Goal: Information Seeking & Learning: Learn about a topic

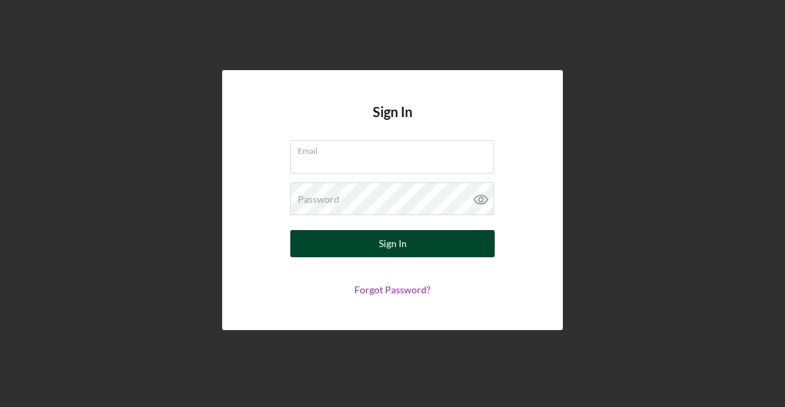
type input "[PERSON_NAME][EMAIL_ADDRESS][DOMAIN_NAME]"
click at [362, 249] on button "Sign In" at bounding box center [392, 243] width 204 height 27
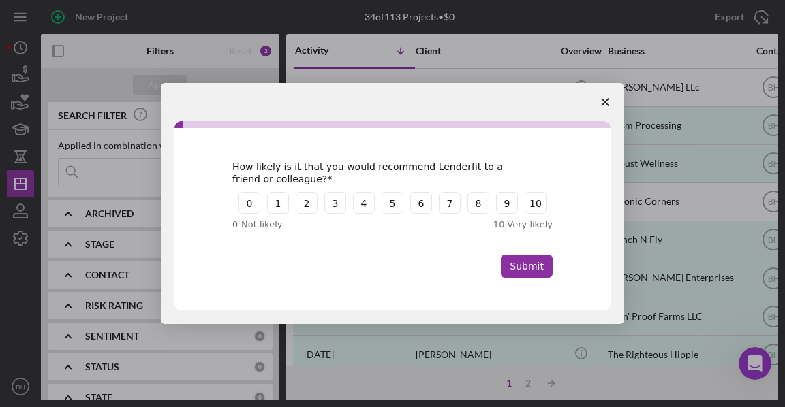
click at [606, 99] on icon "Close survey" at bounding box center [605, 102] width 8 height 8
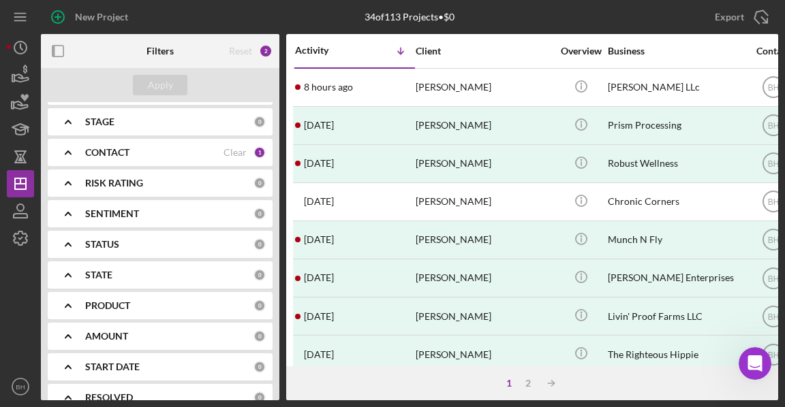
scroll to position [164, 0]
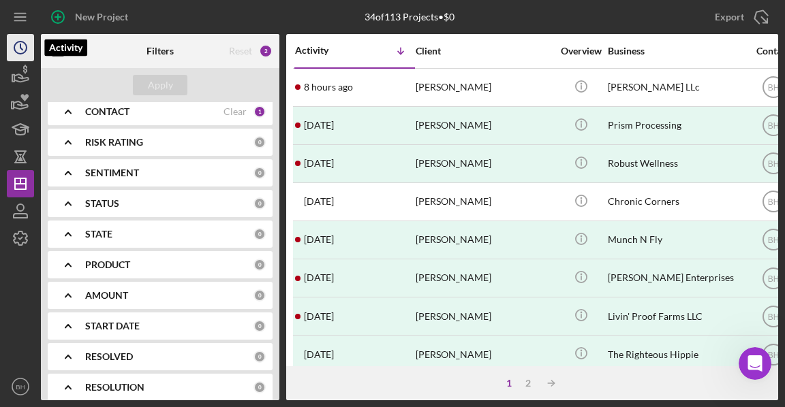
click at [26, 52] on icon "Icon/History" at bounding box center [20, 48] width 34 height 34
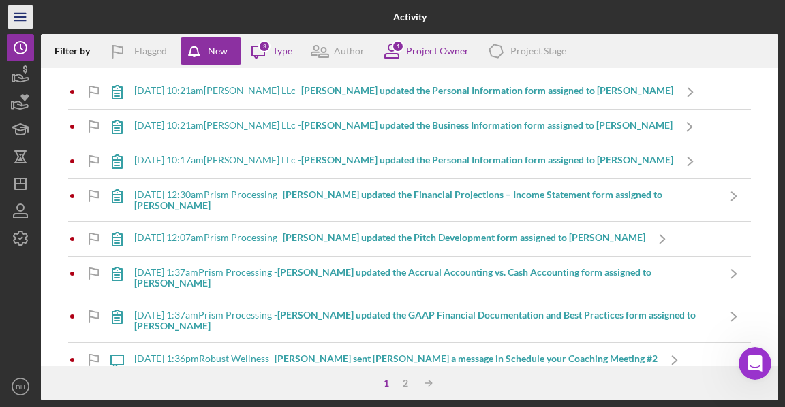
click at [25, 24] on icon "Icon/Menu" at bounding box center [20, 17] width 31 height 31
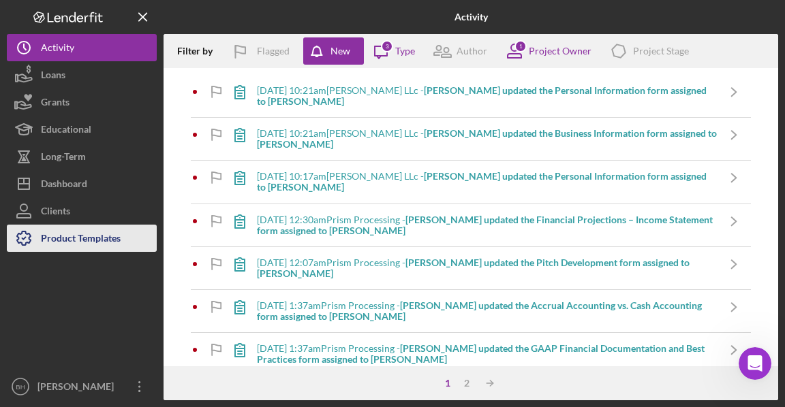
click at [53, 239] on div "Product Templates" at bounding box center [81, 240] width 80 height 31
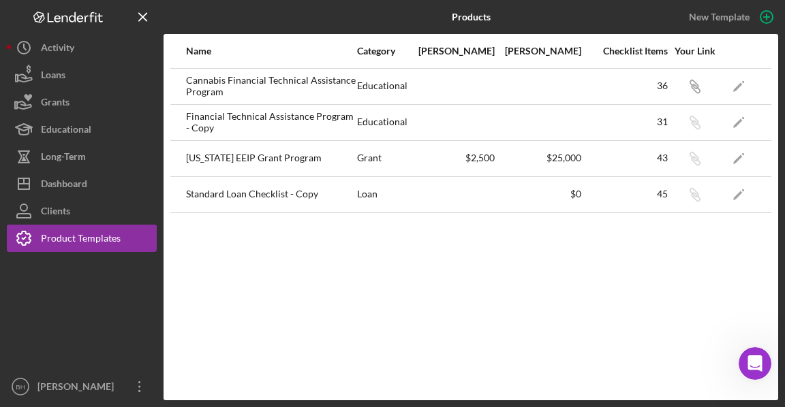
click at [257, 83] on div "Cannabis Financial Technical Assistance Program" at bounding box center [271, 86] width 170 height 34
click at [692, 86] on icon "button" at bounding box center [693, 84] width 8 height 8
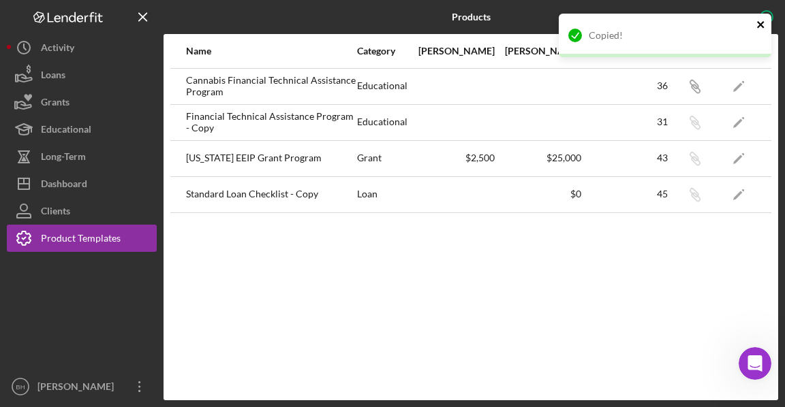
click at [756, 29] on icon "close" at bounding box center [761, 24] width 10 height 11
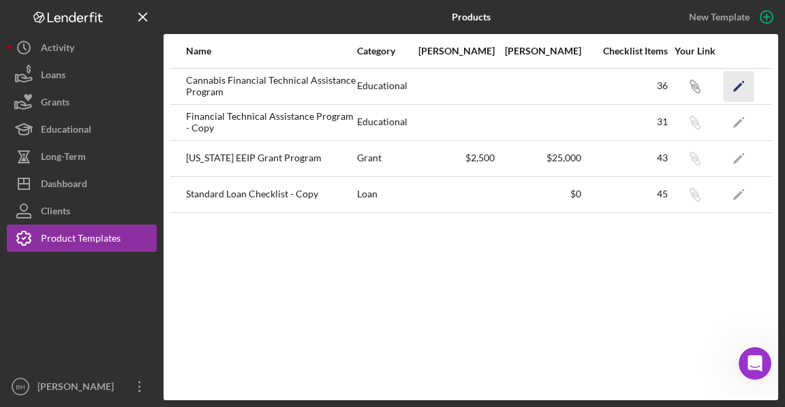
click at [733, 78] on icon "Icon/Edit" at bounding box center [739, 86] width 31 height 31
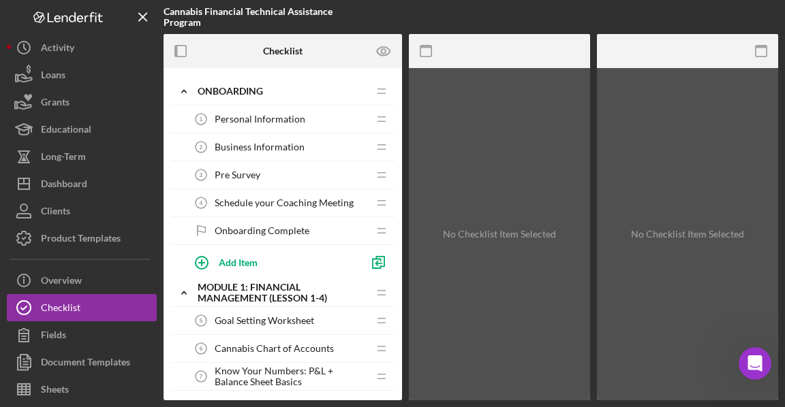
scroll to position [151, 0]
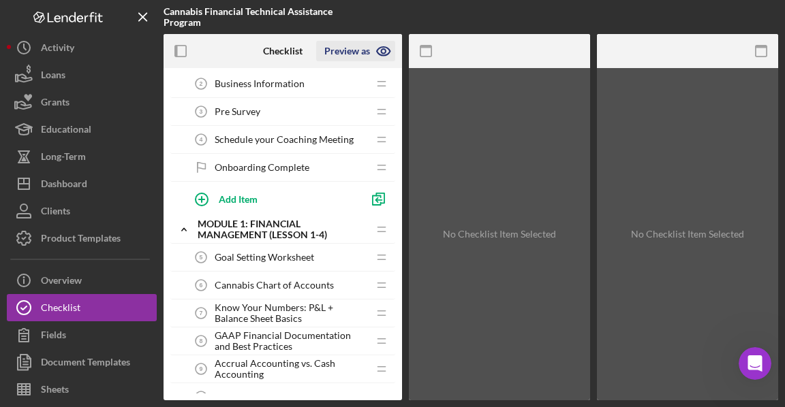
click at [388, 48] on icon "button" at bounding box center [383, 51] width 13 height 9
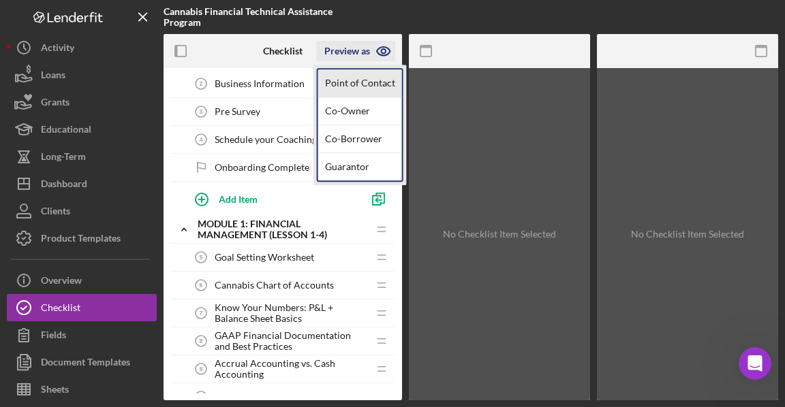
click at [364, 84] on link "Point of Contact" at bounding box center [360, 83] width 84 height 28
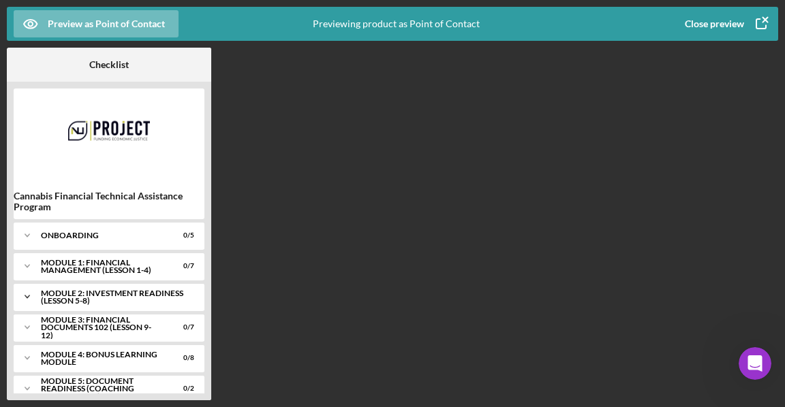
scroll to position [16, 0]
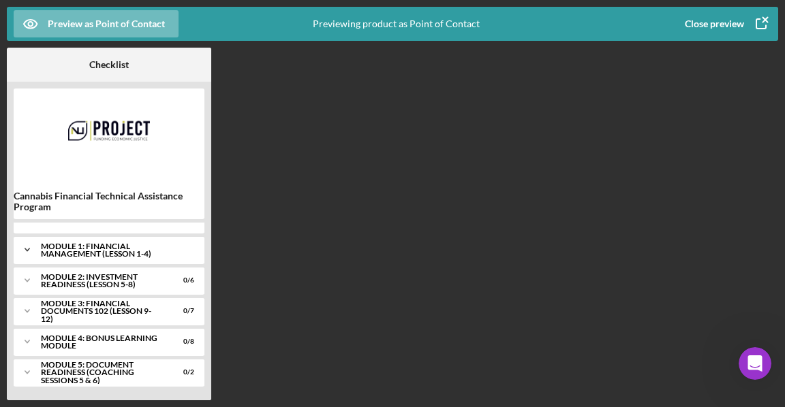
click at [154, 249] on div "Module 1: Financial Management (Lesson 1-4)" at bounding box center [114, 251] width 146 height 16
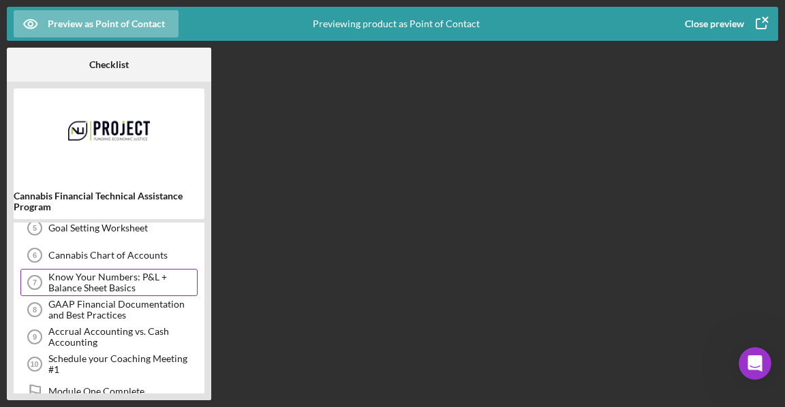
scroll to position [0, 0]
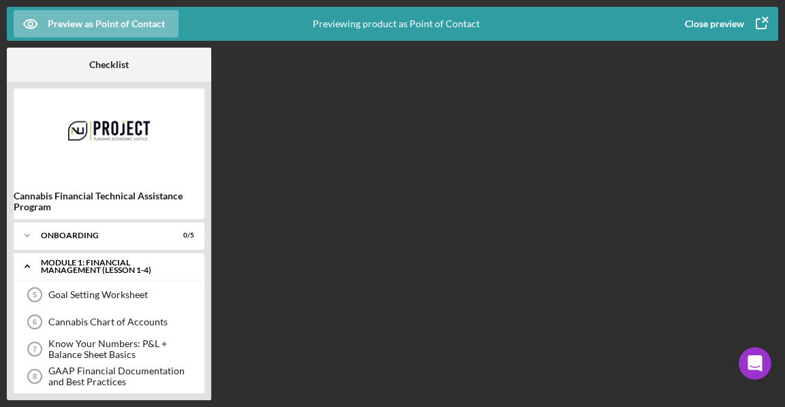
click at [142, 260] on div "Module 1: Financial Management (Lesson 1-4)" at bounding box center [114, 267] width 146 height 16
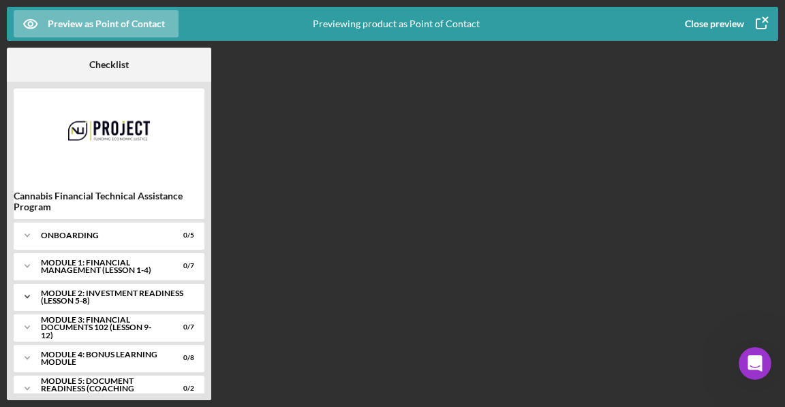
click at [153, 291] on div "Module 2: Investment Readiness (Lesson 5-8)" at bounding box center [114, 298] width 146 height 16
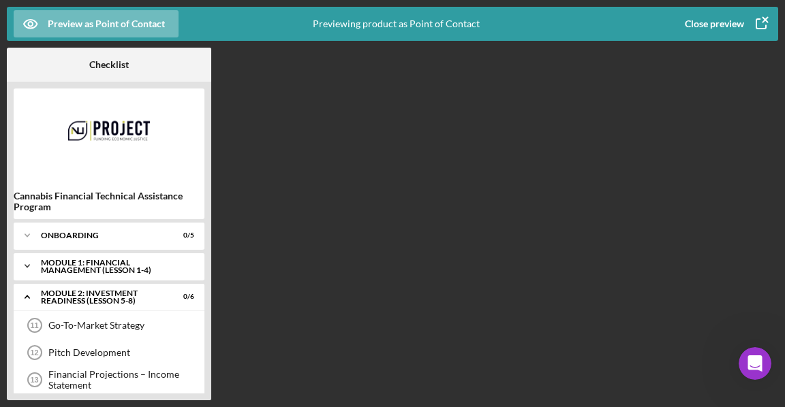
click at [151, 273] on div "Module 1: Financial Management (Lesson 1-4)" at bounding box center [114, 267] width 146 height 16
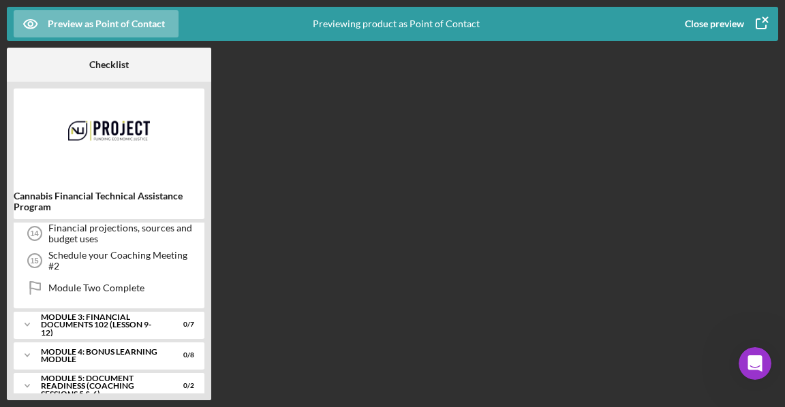
scroll to position [382, 0]
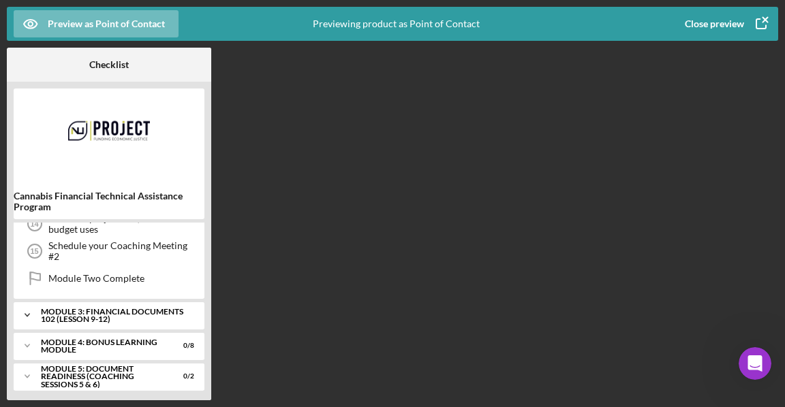
click at [146, 309] on div "Module 3: Financial Documents 102 (Lesson 9-12)" at bounding box center [114, 316] width 146 height 16
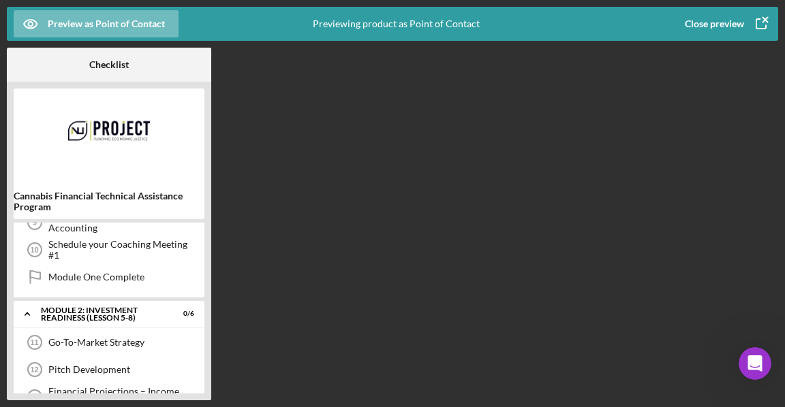
scroll to position [184, 0]
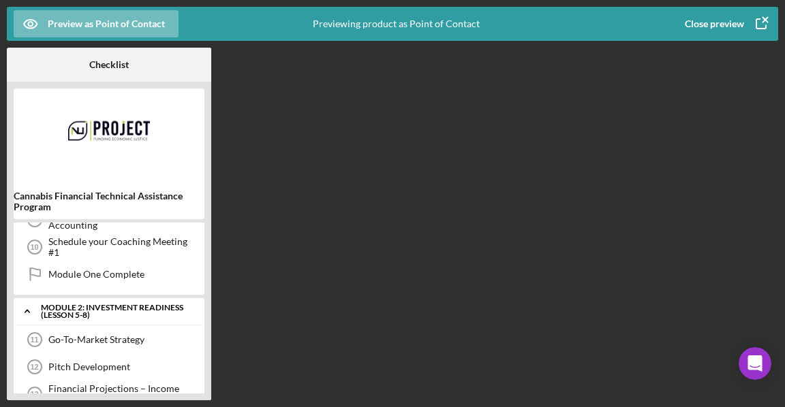
drag, startPoint x: 94, startPoint y: 317, endPoint x: 49, endPoint y: 303, distance: 47.0
click at [49, 304] on div "Module 2: Investment Readiness (Lesson 5-8)" at bounding box center [114, 312] width 146 height 16
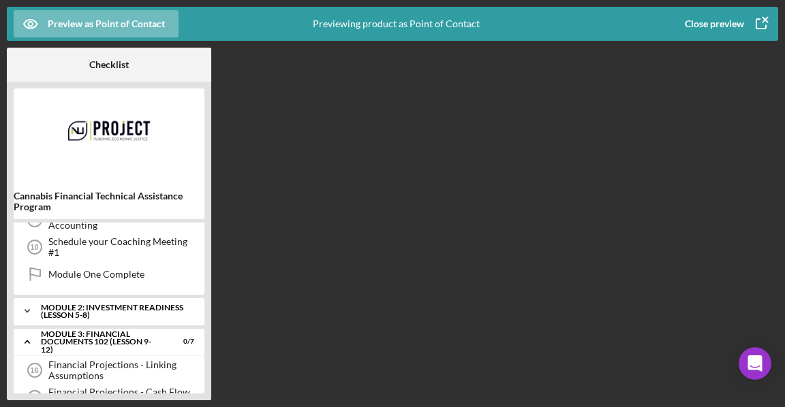
click at [46, 305] on div "Module 2: Investment Readiness (Lesson 5-8)" at bounding box center [114, 312] width 146 height 16
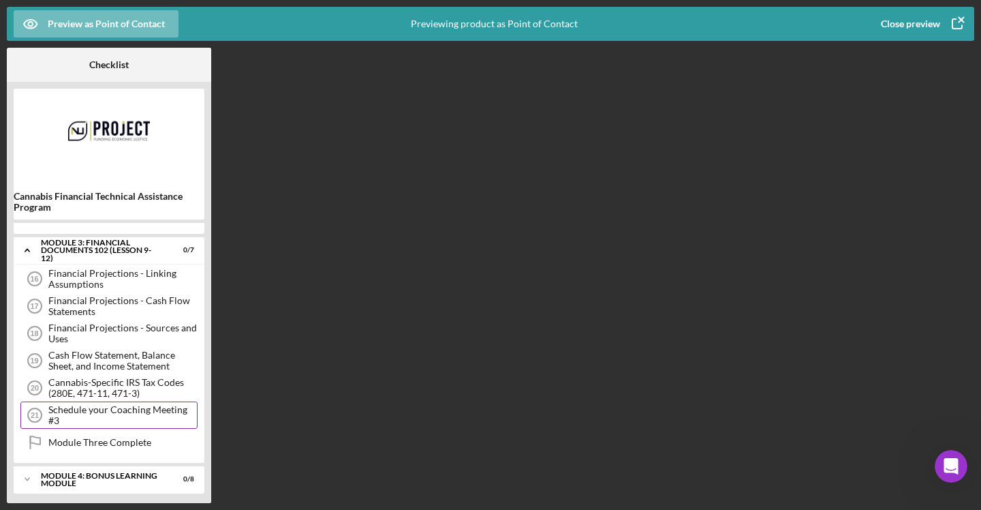
scroll to position [452, 0]
